Goal: Task Accomplishment & Management: Manage account settings

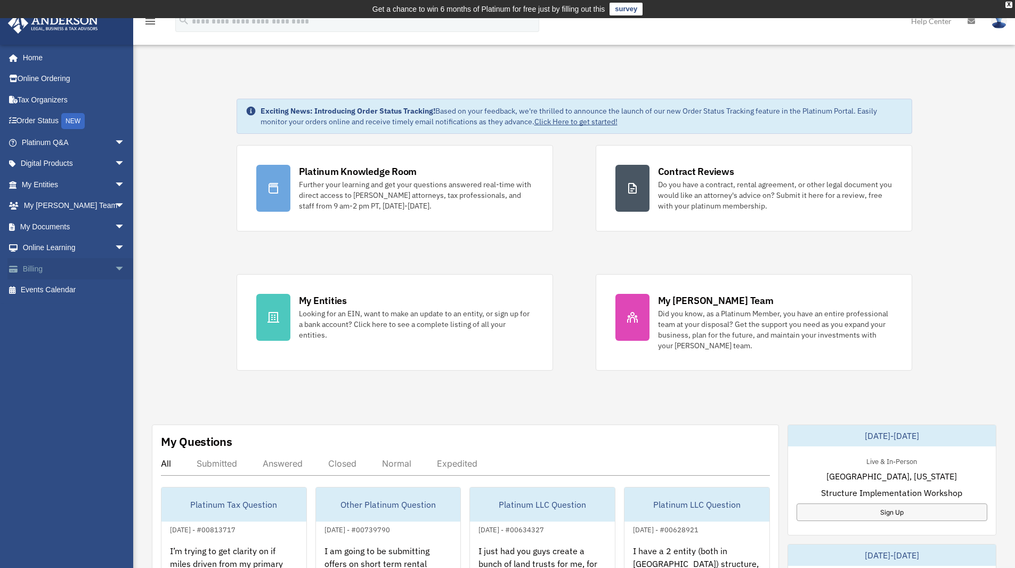
click at [54, 269] on link "Billing arrow_drop_down" at bounding box center [74, 268] width 134 height 21
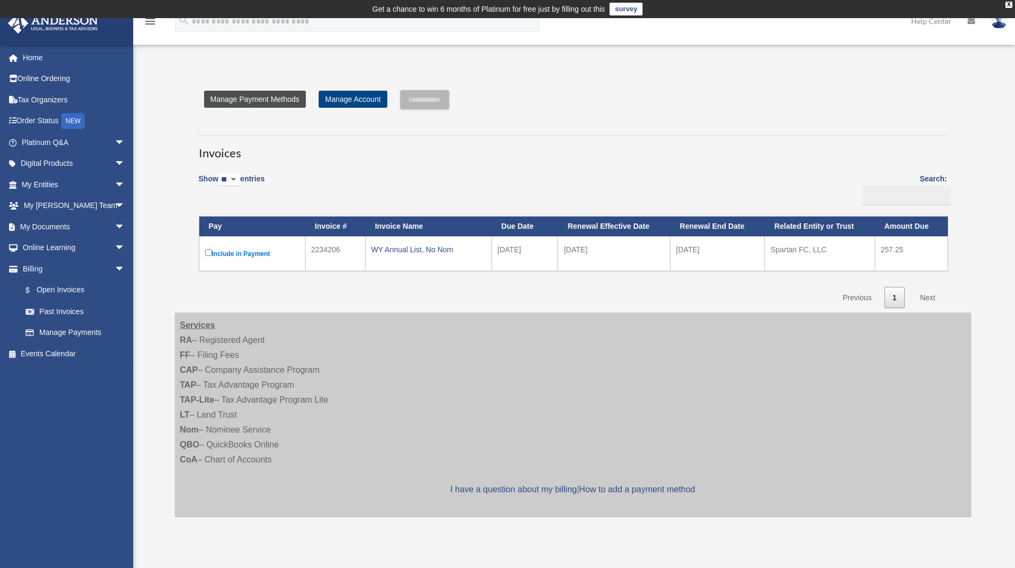
click at [281, 99] on link "Manage Payment Methods" at bounding box center [255, 99] width 102 height 17
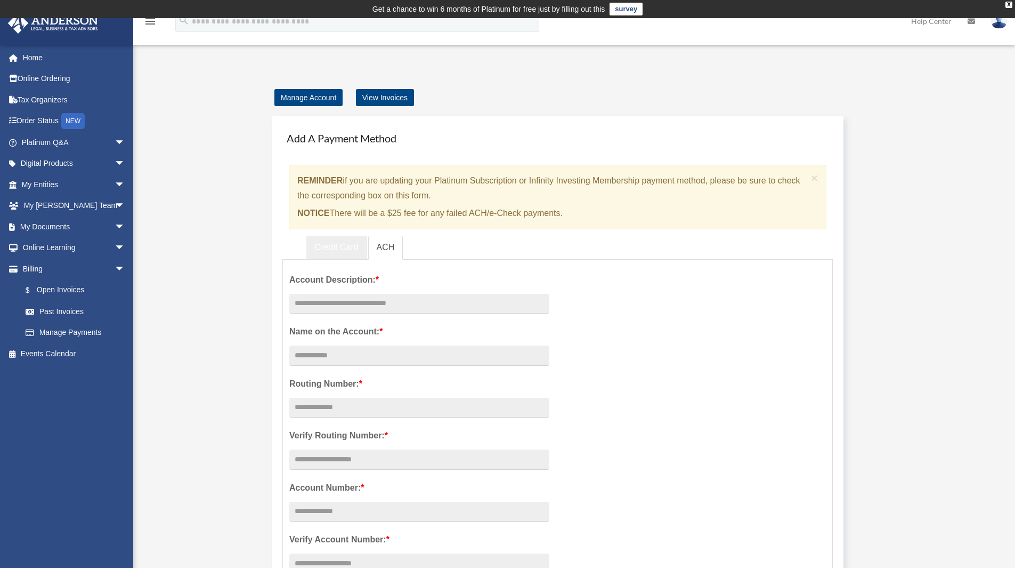
click at [333, 249] on link "Credit Card" at bounding box center [336, 248] width 61 height 24
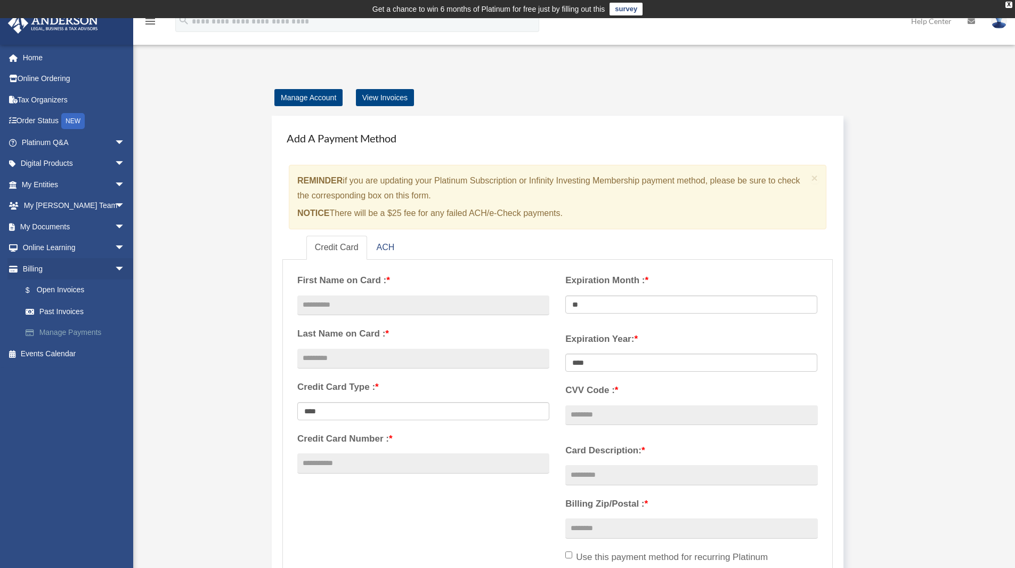
click at [62, 333] on link "Manage Payments" at bounding box center [78, 332] width 126 height 21
